Goal: Information Seeking & Learning: Learn about a topic

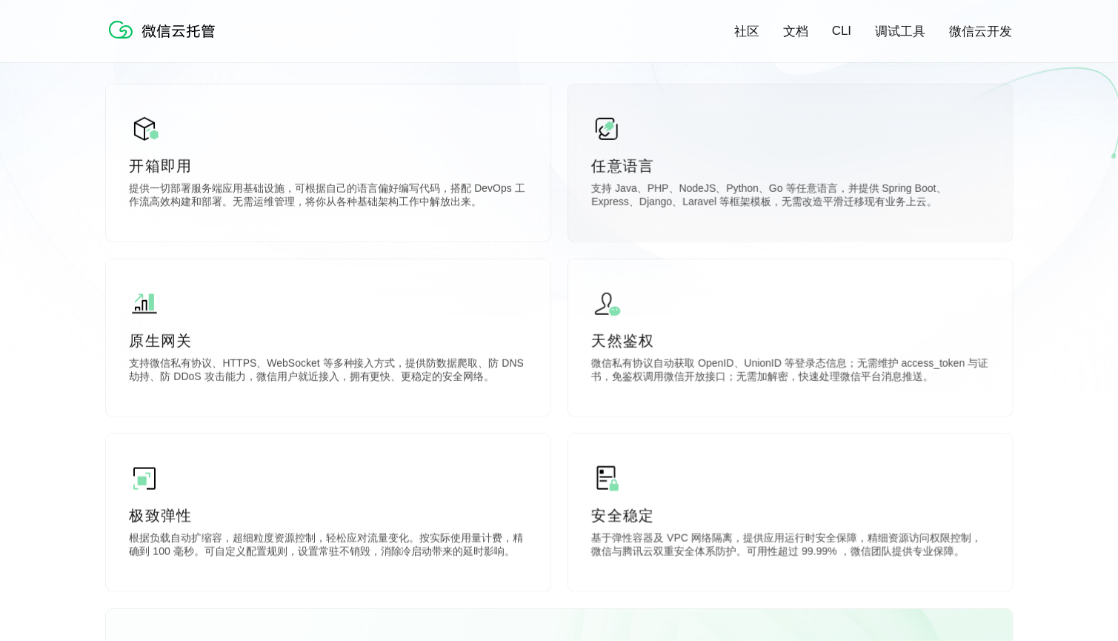
scroll to position [406, 0]
drag, startPoint x: 841, startPoint y: 187, endPoint x: 905, endPoint y: 212, distance: 68.5
click at [905, 212] on div "任意语言 支持 Java、PHP、NodeJS、Python、Go 等任意语言，并提供 Spring Boot、Express、Django、Laravel …" at bounding box center [790, 161] width 445 height 157
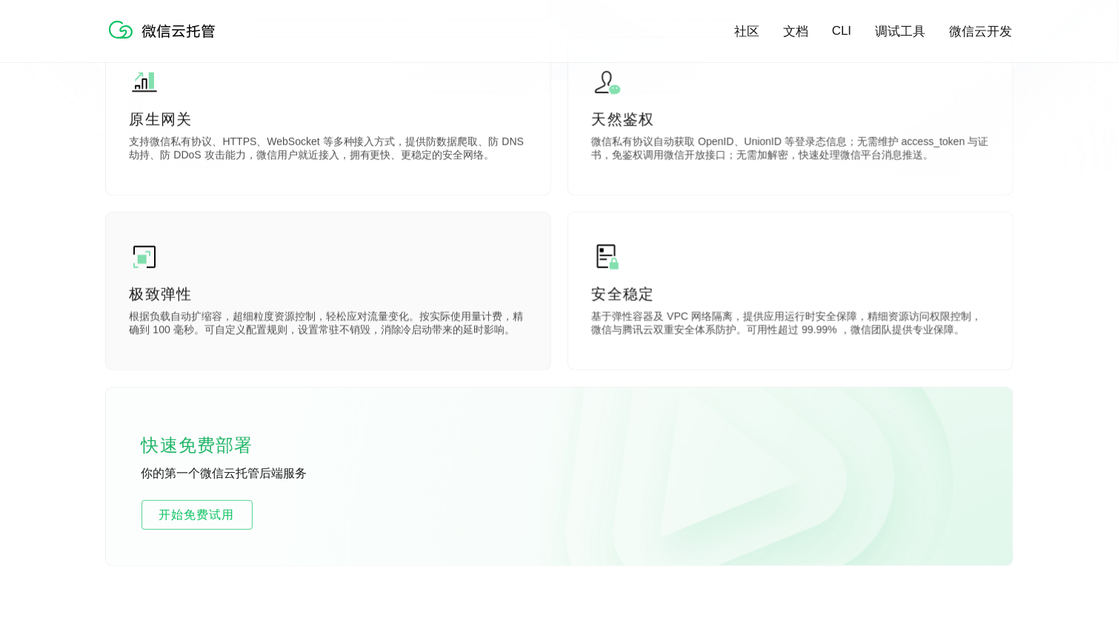
scroll to position [629, 0]
click at [185, 328] on p "根据负载自动扩缩容，超细粒度资源控制，轻松应对流量变化。按实际使用量计费，精确到 100 毫秒。可自定义配置规则，设置常驻不销毁，消除冷启动带来的延时影响。" at bounding box center [328, 323] width 397 height 30
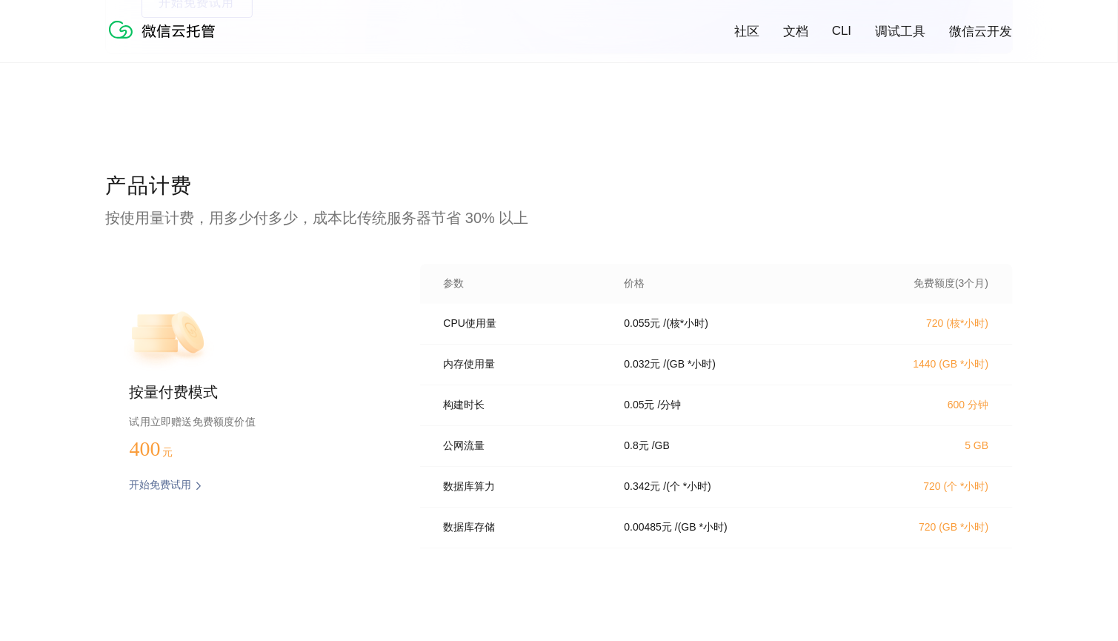
scroll to position [2894, 0]
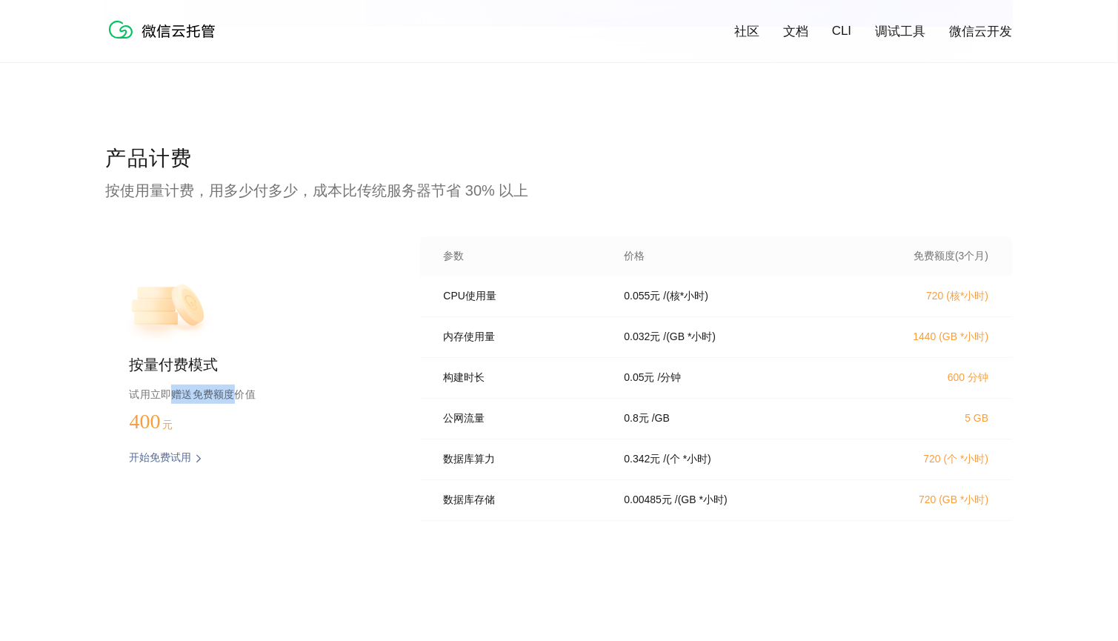
drag, startPoint x: 174, startPoint y: 394, endPoint x: 231, endPoint y: 394, distance: 56.3
click at [231, 394] on p "试用立即赠送免费额度价值" at bounding box center [251, 394] width 243 height 19
click at [538, 274] on div "参数 价格 免费额度(3个月)" at bounding box center [716, 256] width 593 height 40
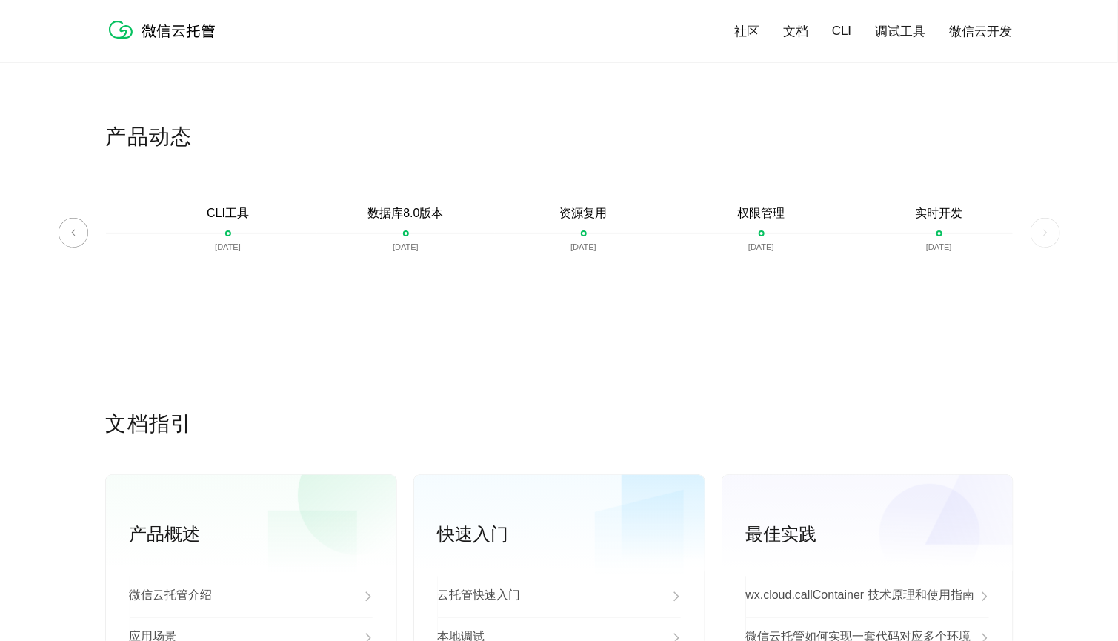
scroll to position [3438, 0]
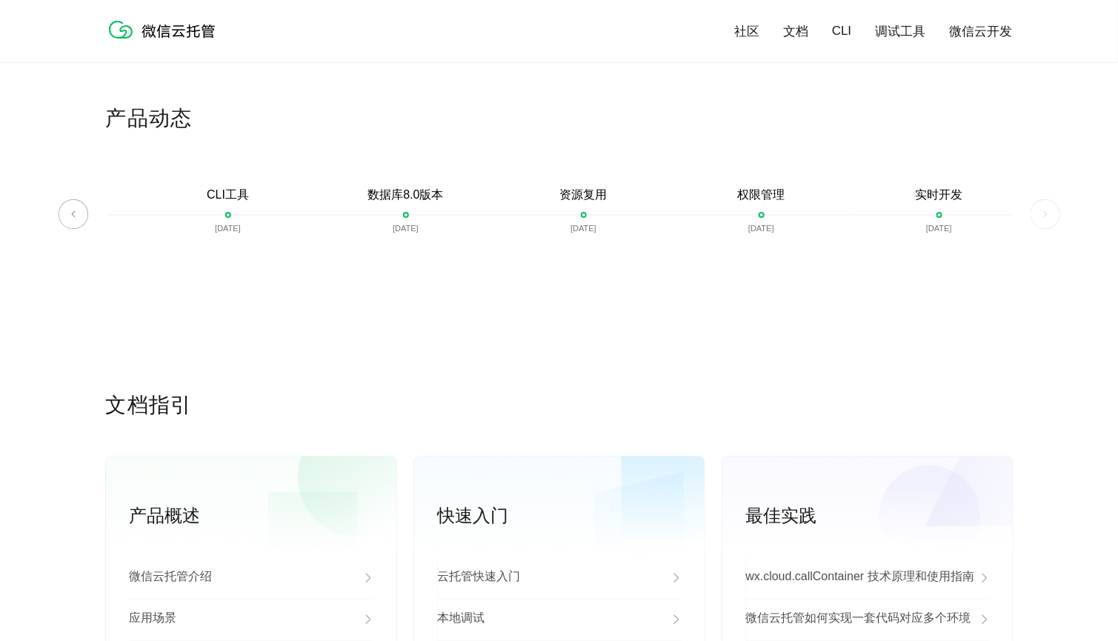
click at [1038, 215] on img at bounding box center [1046, 214] width 30 height 30
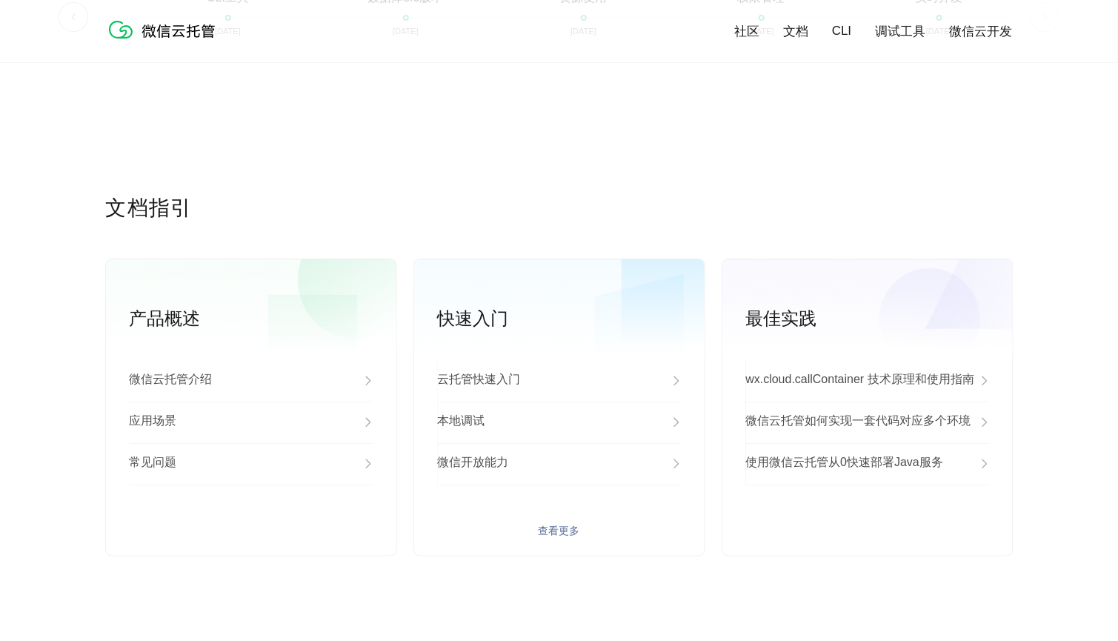
scroll to position [3635, 0]
click at [494, 384] on p "云托管快速入门" at bounding box center [479, 381] width 83 height 18
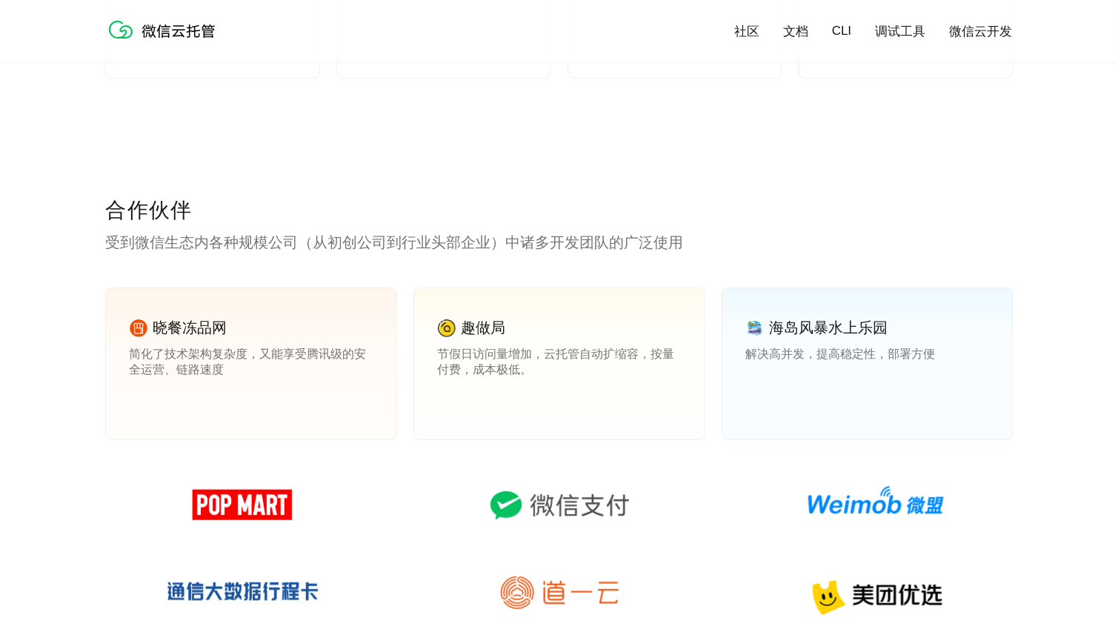
scroll to position [1952, 0]
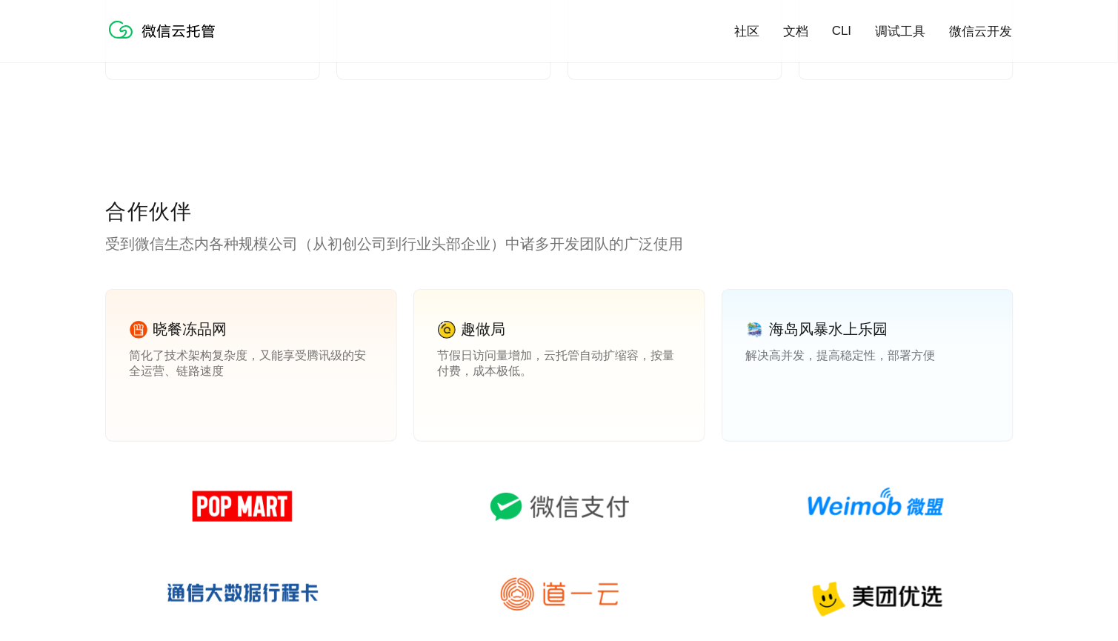
click at [992, 38] on link "微信云开发" at bounding box center [981, 31] width 63 height 17
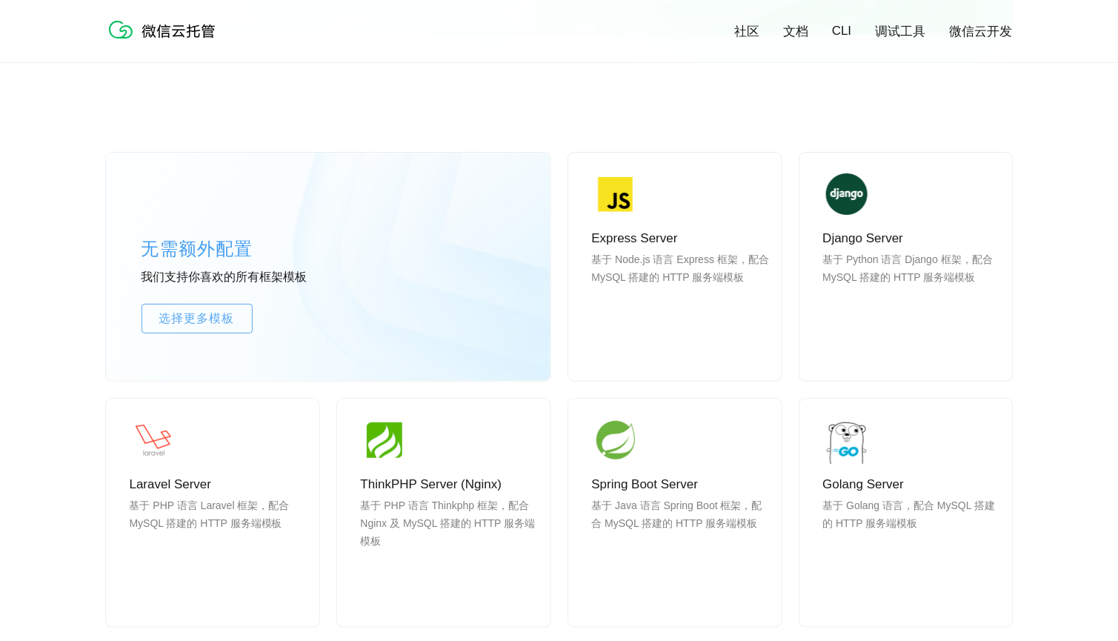
scroll to position [1170, 0]
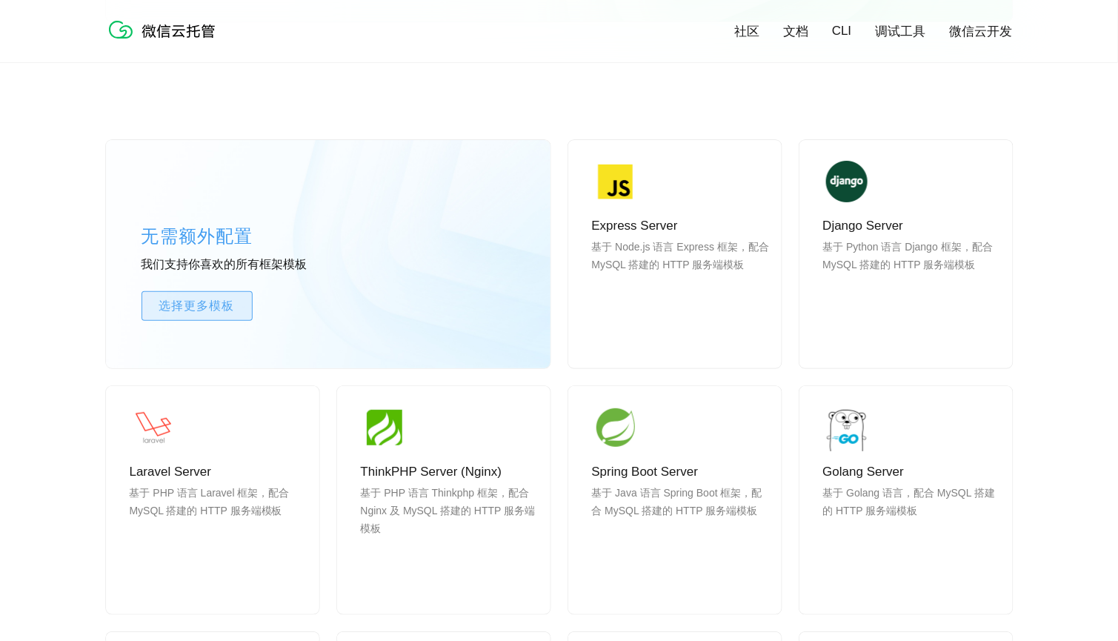
click at [180, 305] on span "选择更多模板" at bounding box center [197, 306] width 110 height 18
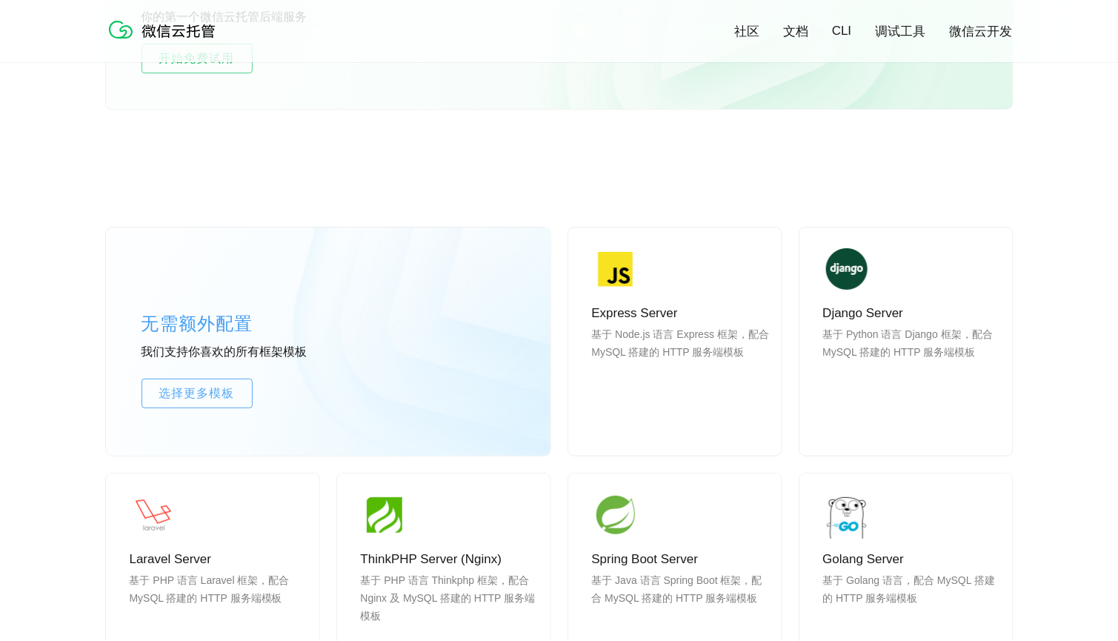
scroll to position [1142, 0]
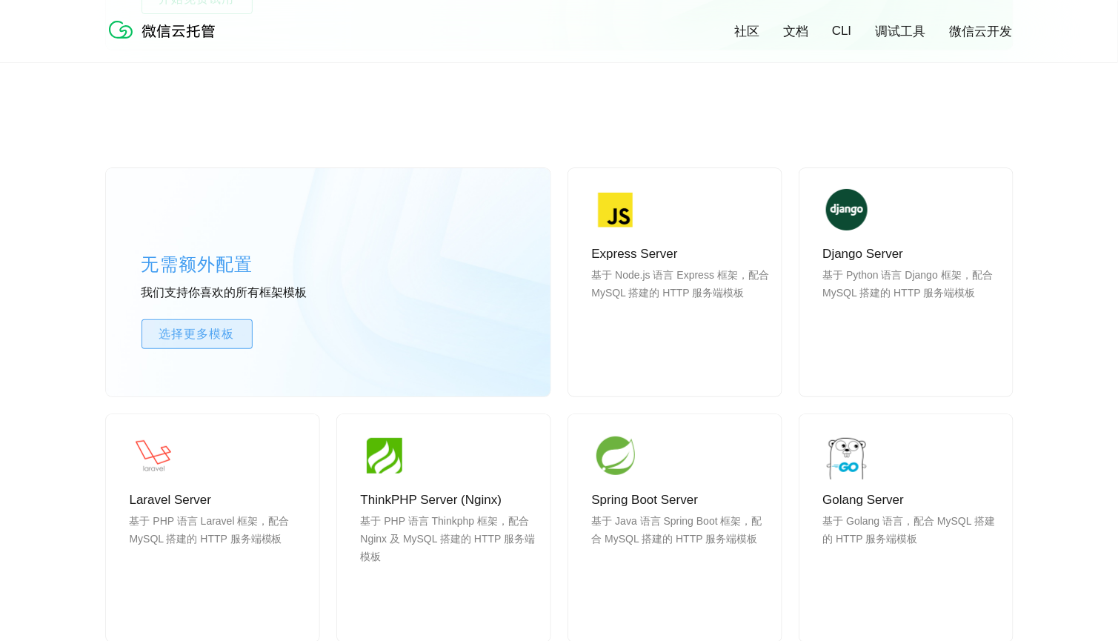
click at [196, 335] on span "选择更多模板" at bounding box center [197, 334] width 110 height 18
